Goal: Book appointment/travel/reservation

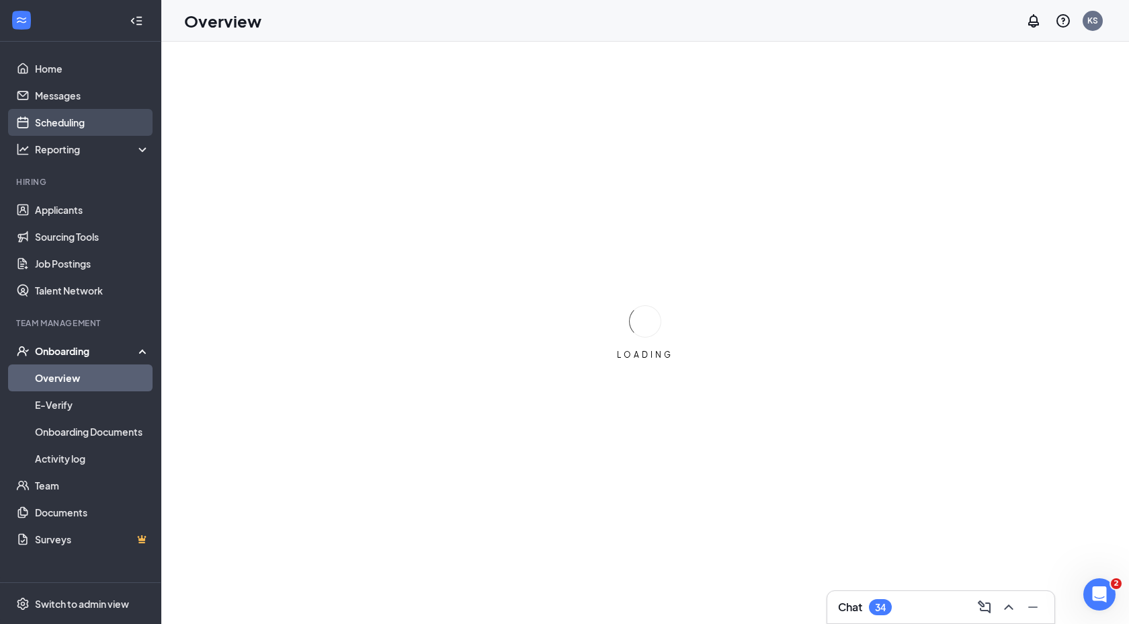
click at [75, 119] on link "Scheduling" at bounding box center [92, 122] width 115 height 27
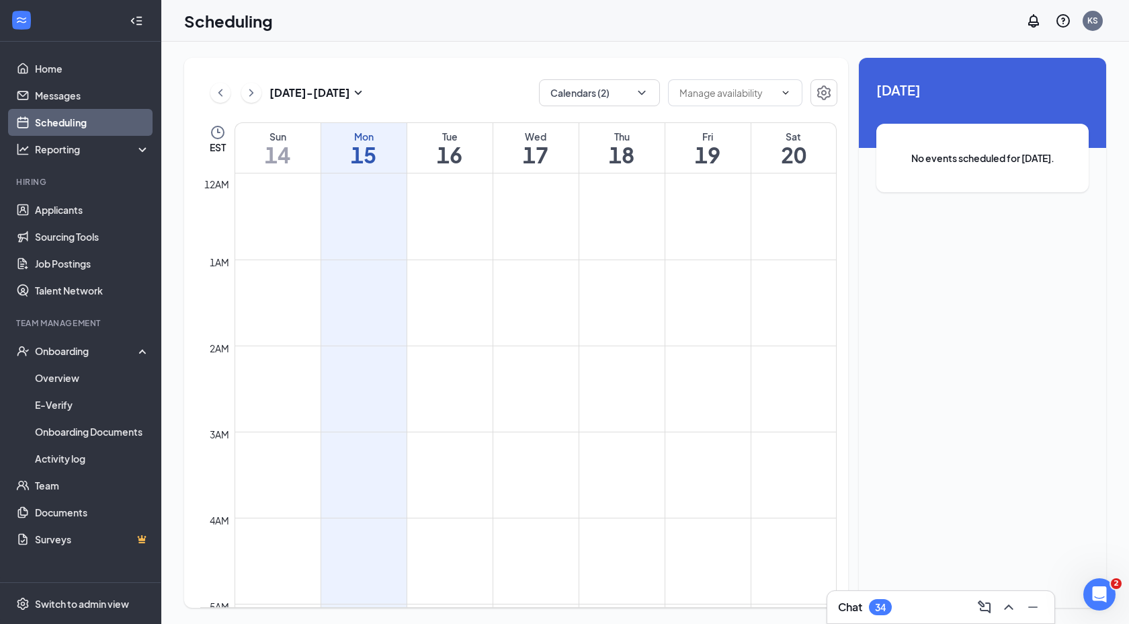
scroll to position [661, 0]
click at [252, 99] on icon "ChevronRight" at bounding box center [251, 93] width 13 height 16
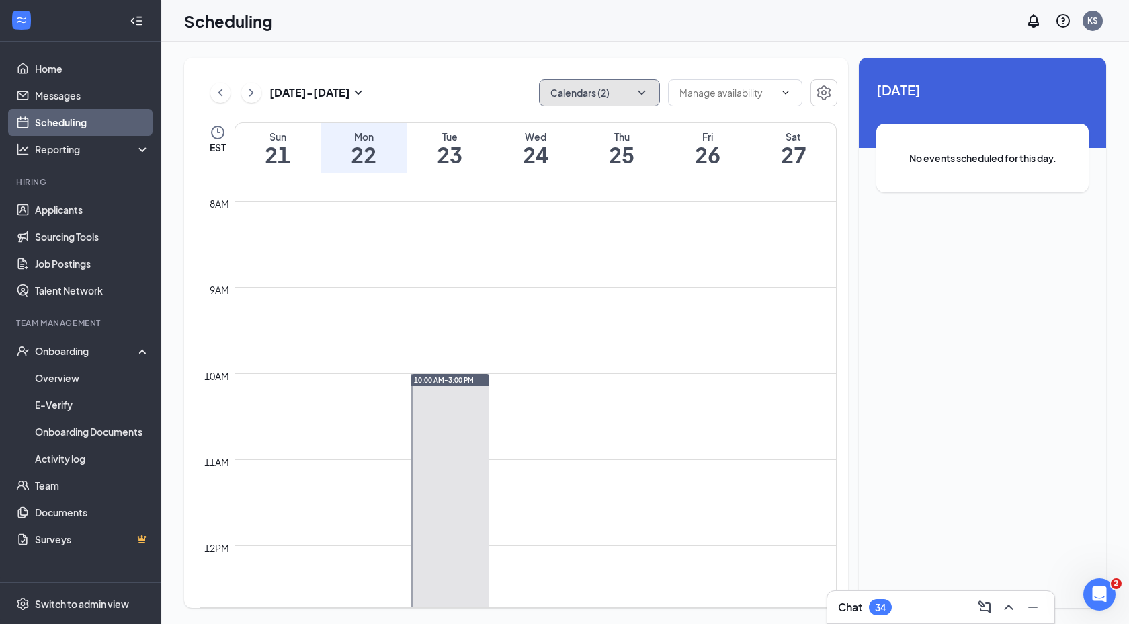
click at [639, 102] on button "Calendars (2)" at bounding box center [599, 92] width 121 height 27
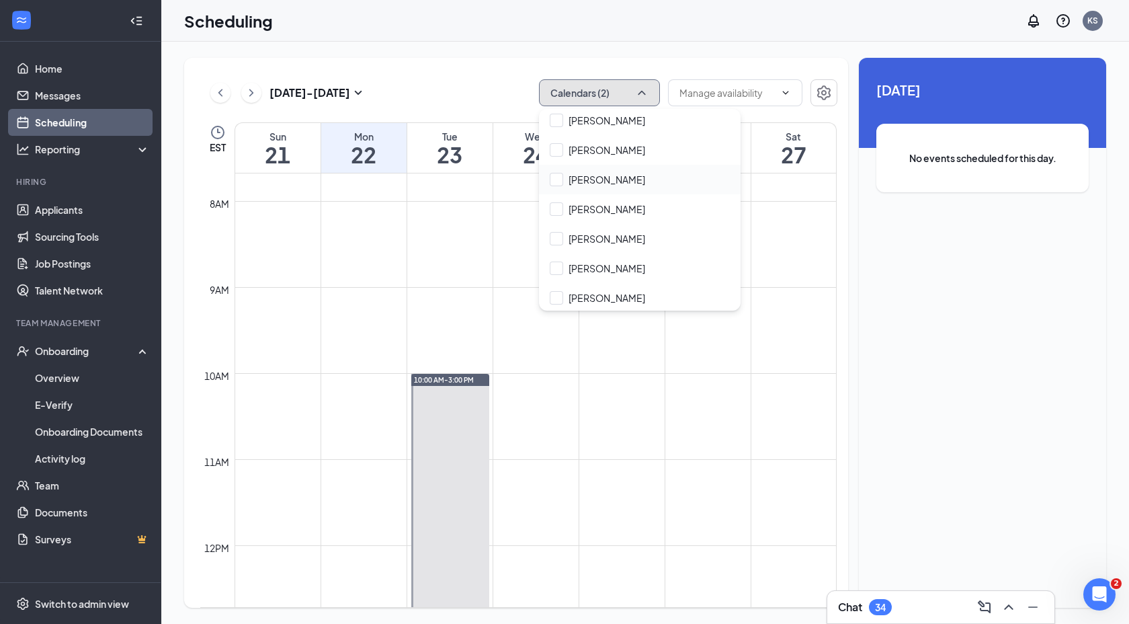
scroll to position [124, 0]
click at [621, 266] on input "[PERSON_NAME]" at bounding box center [597, 265] width 95 height 13
checkbox input "true"
click at [570, 233] on input "[PERSON_NAME]" at bounding box center [597, 236] width 95 height 13
checkbox input "true"
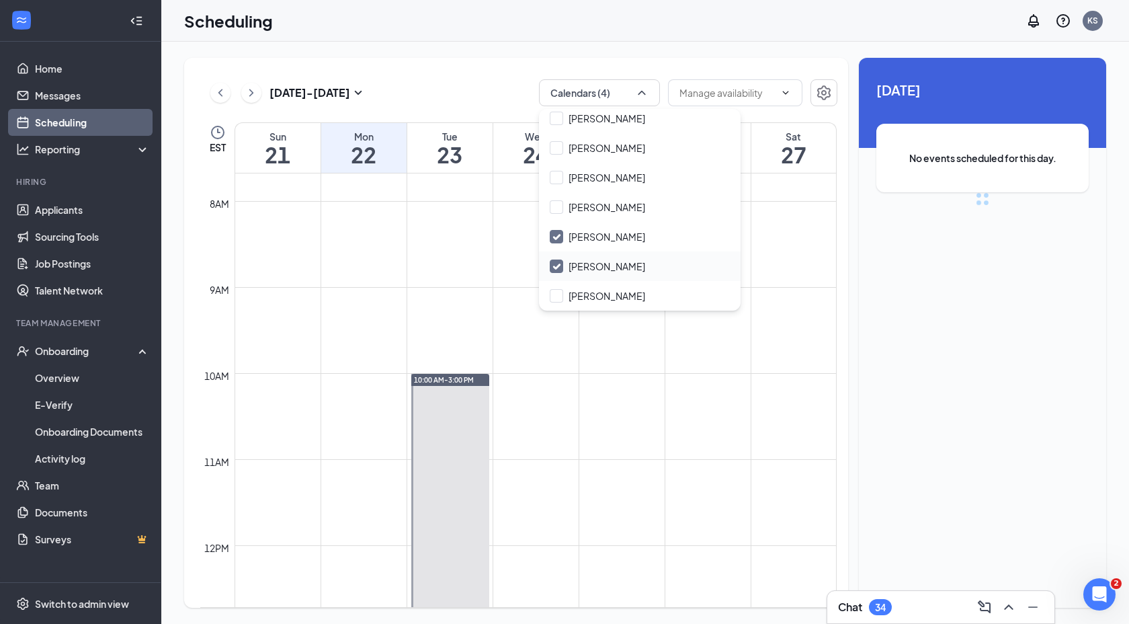
click at [568, 265] on input "[PERSON_NAME]" at bounding box center [597, 265] width 95 height 13
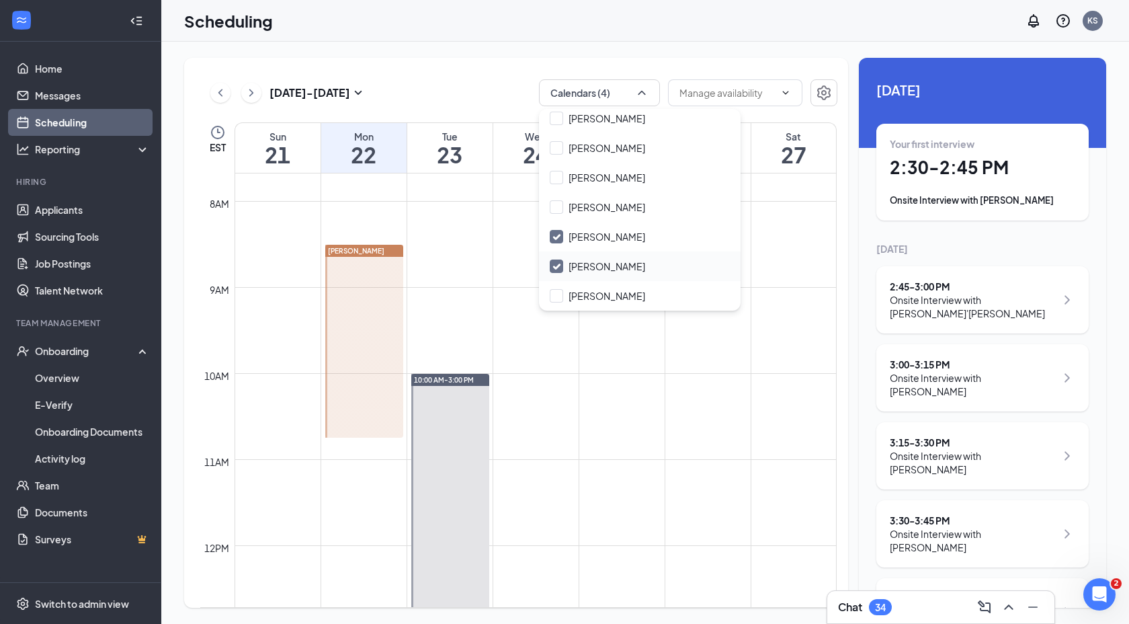
checkbox input "false"
click at [454, 85] on div "[DATE] - [DATE] Calendars (3)" at bounding box center [518, 92] width 637 height 27
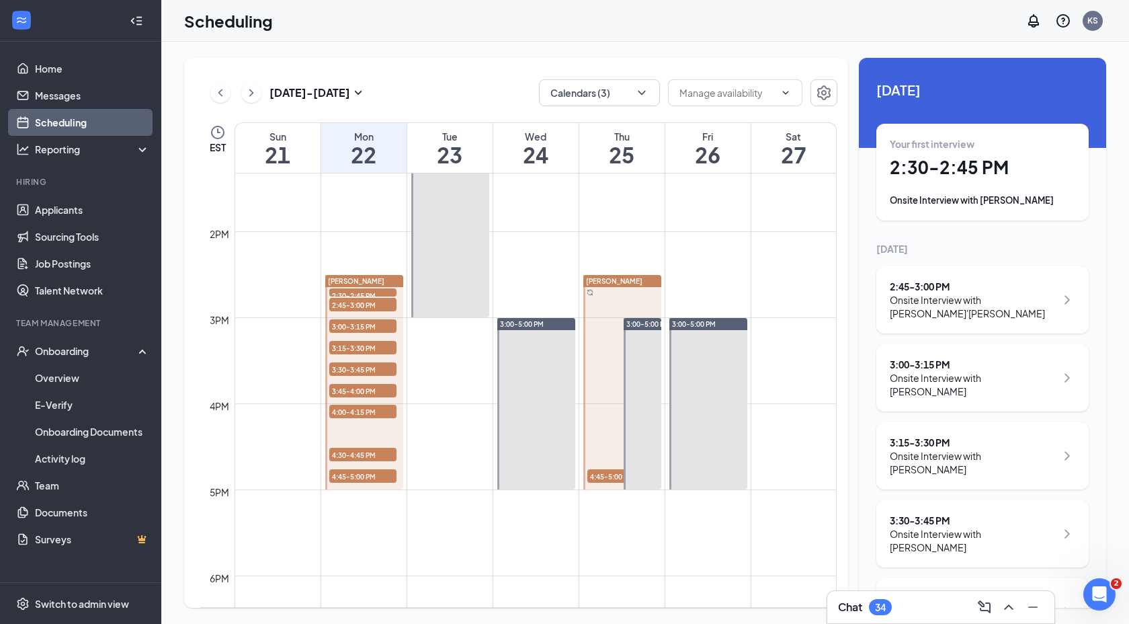
scroll to position [1155, 0]
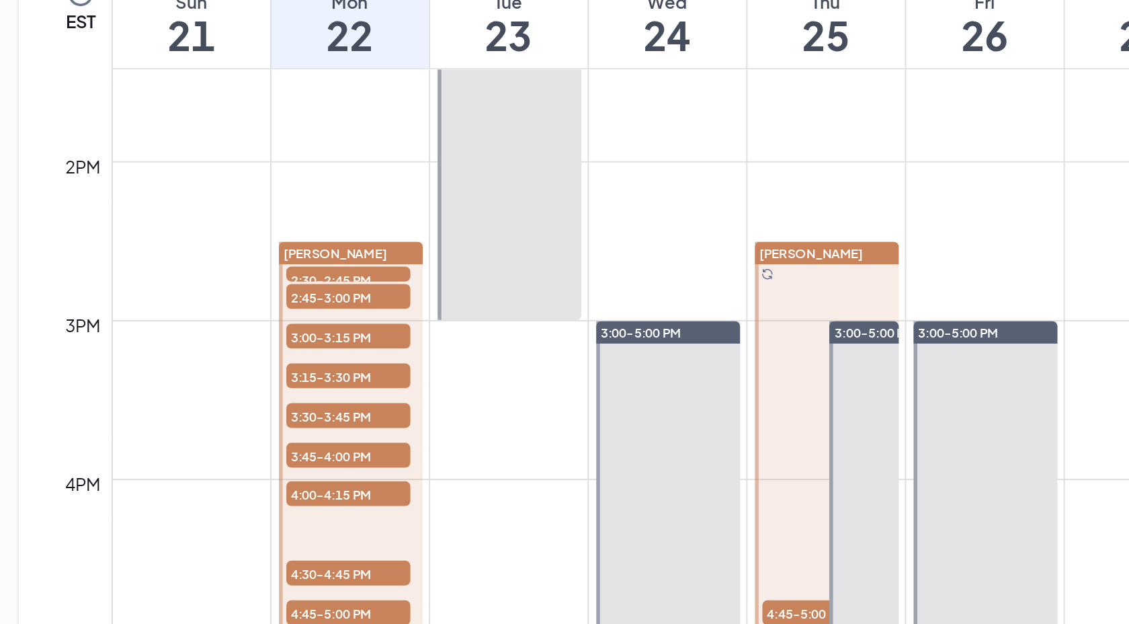
click at [368, 282] on span "2:30-2:45 PM" at bounding box center [362, 286] width 67 height 13
